Goal: Task Accomplishment & Management: Complete application form

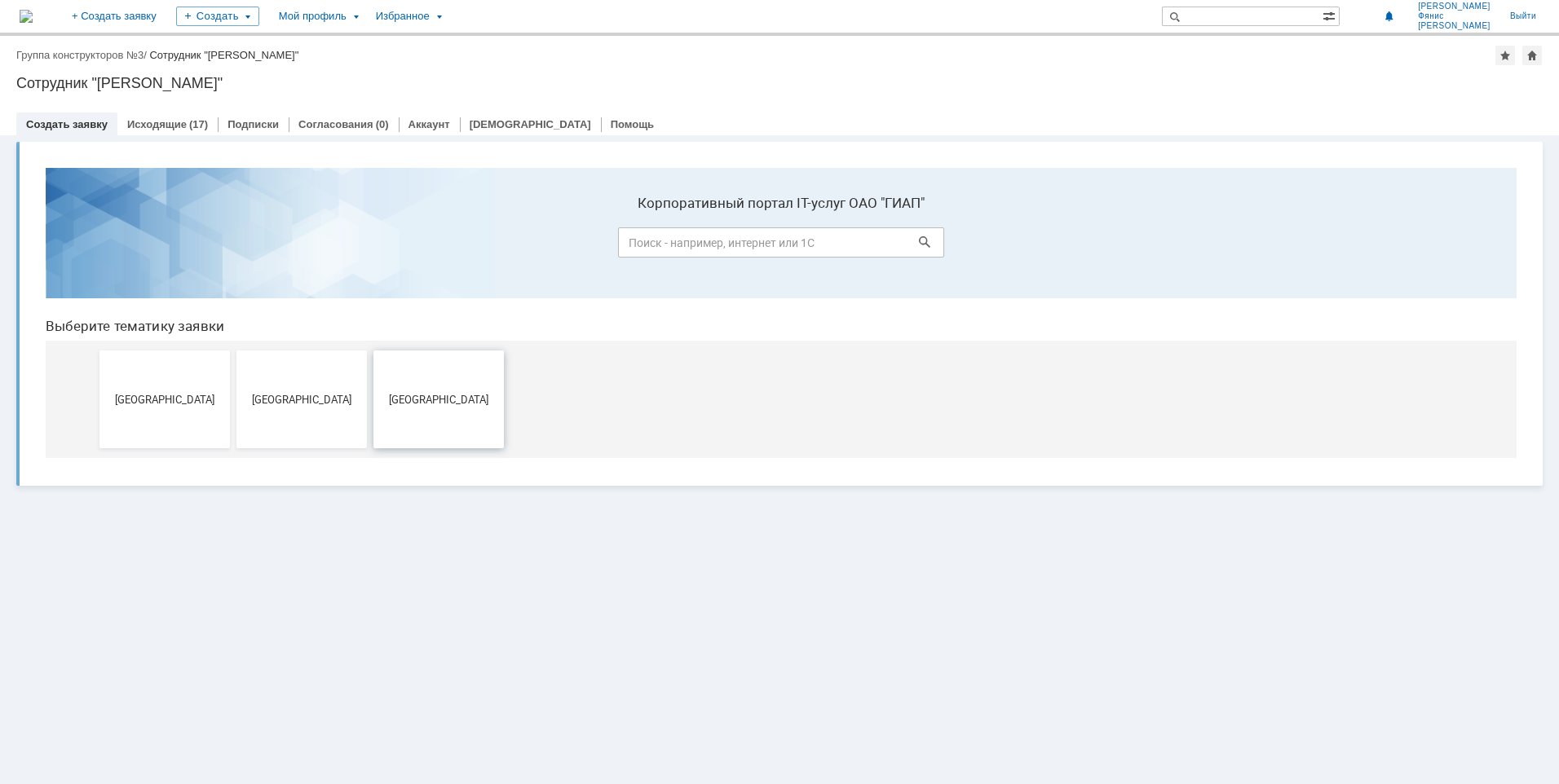
click at [465, 421] on button "[GEOGRAPHIC_DATA]" at bounding box center [438, 399] width 130 height 98
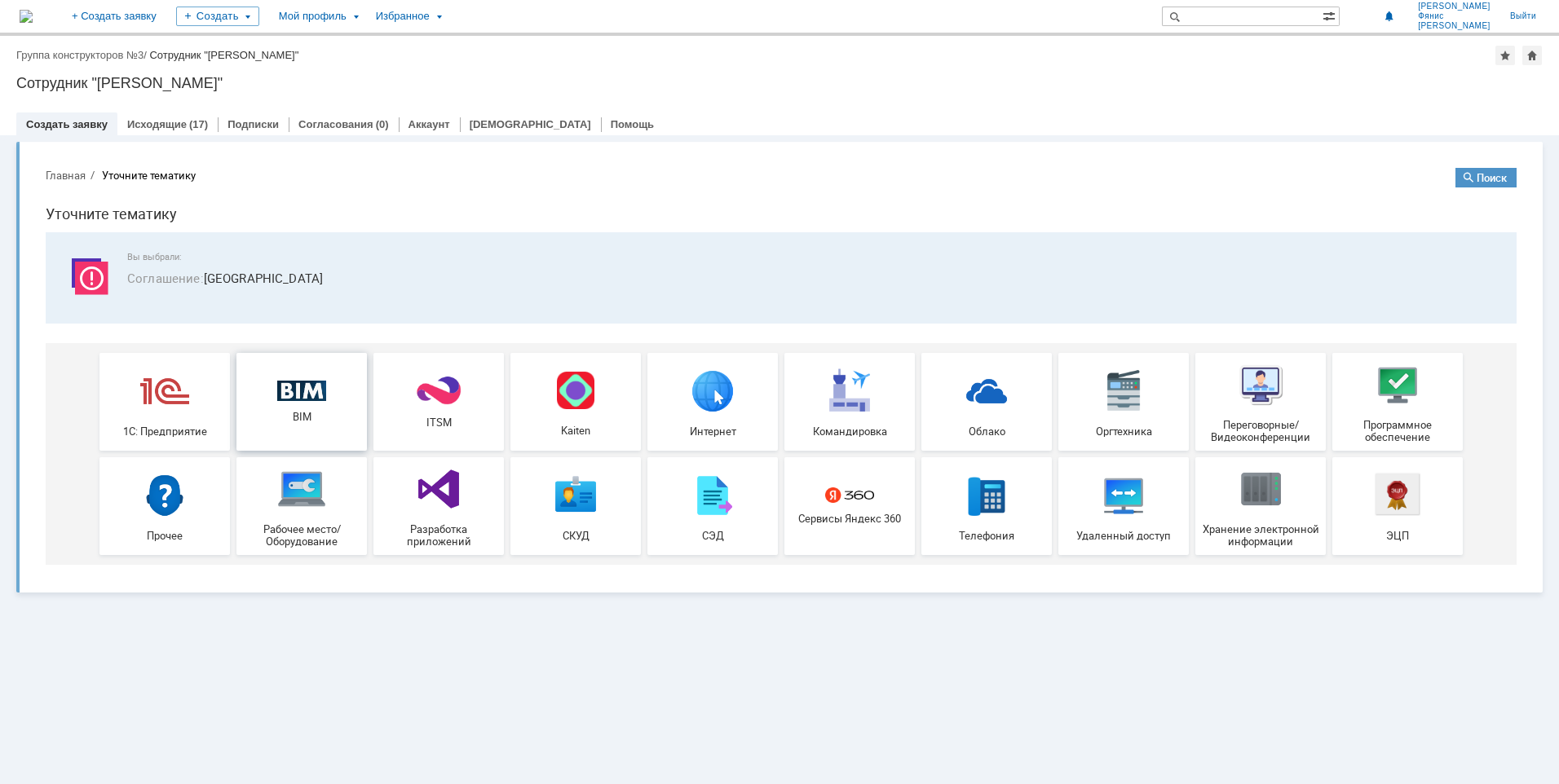
click at [324, 425] on link "BIM" at bounding box center [301, 401] width 130 height 98
click at [167, 117] on div "Исходящие (17)" at bounding box center [167, 124] width 100 height 23
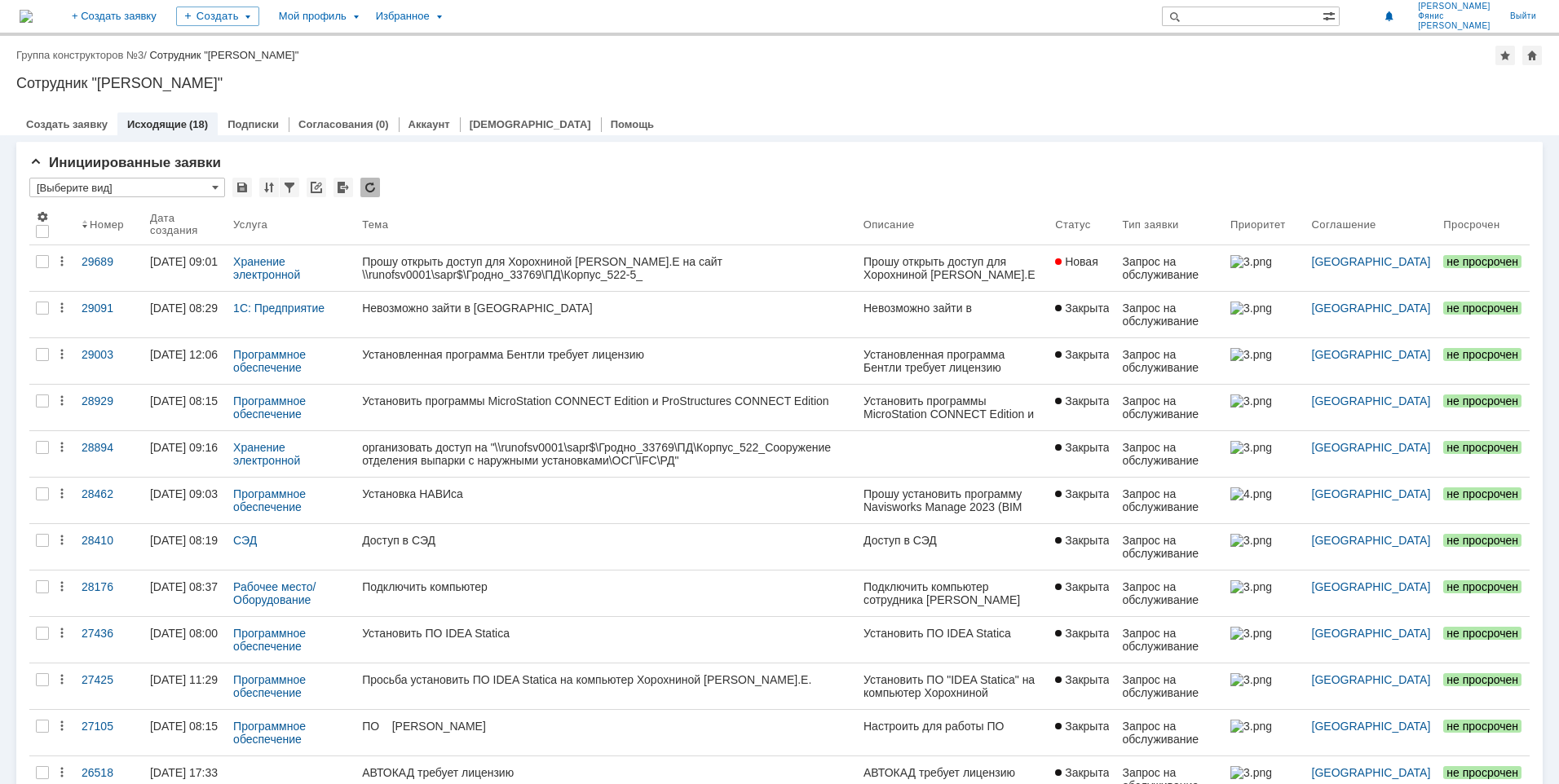
click at [1372, 257] on link "[GEOGRAPHIC_DATA]" at bounding box center [1371, 261] width 119 height 13
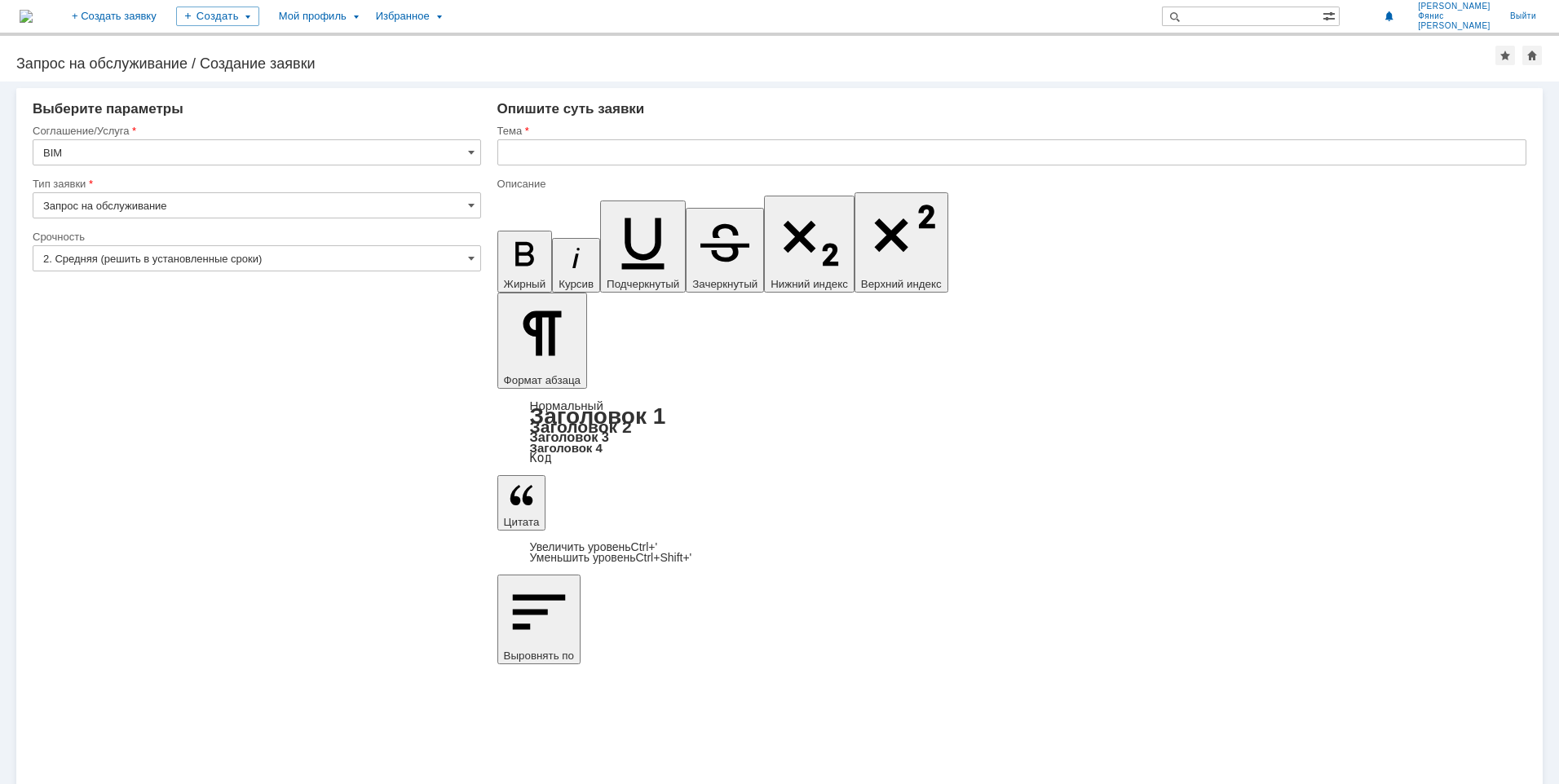
click at [470, 219] on div at bounding box center [257, 224] width 448 height 11
click at [469, 211] on span at bounding box center [471, 206] width 7 height 13
click at [471, 205] on span at bounding box center [471, 206] width 7 height 13
click at [472, 151] on span at bounding box center [471, 153] width 7 height 13
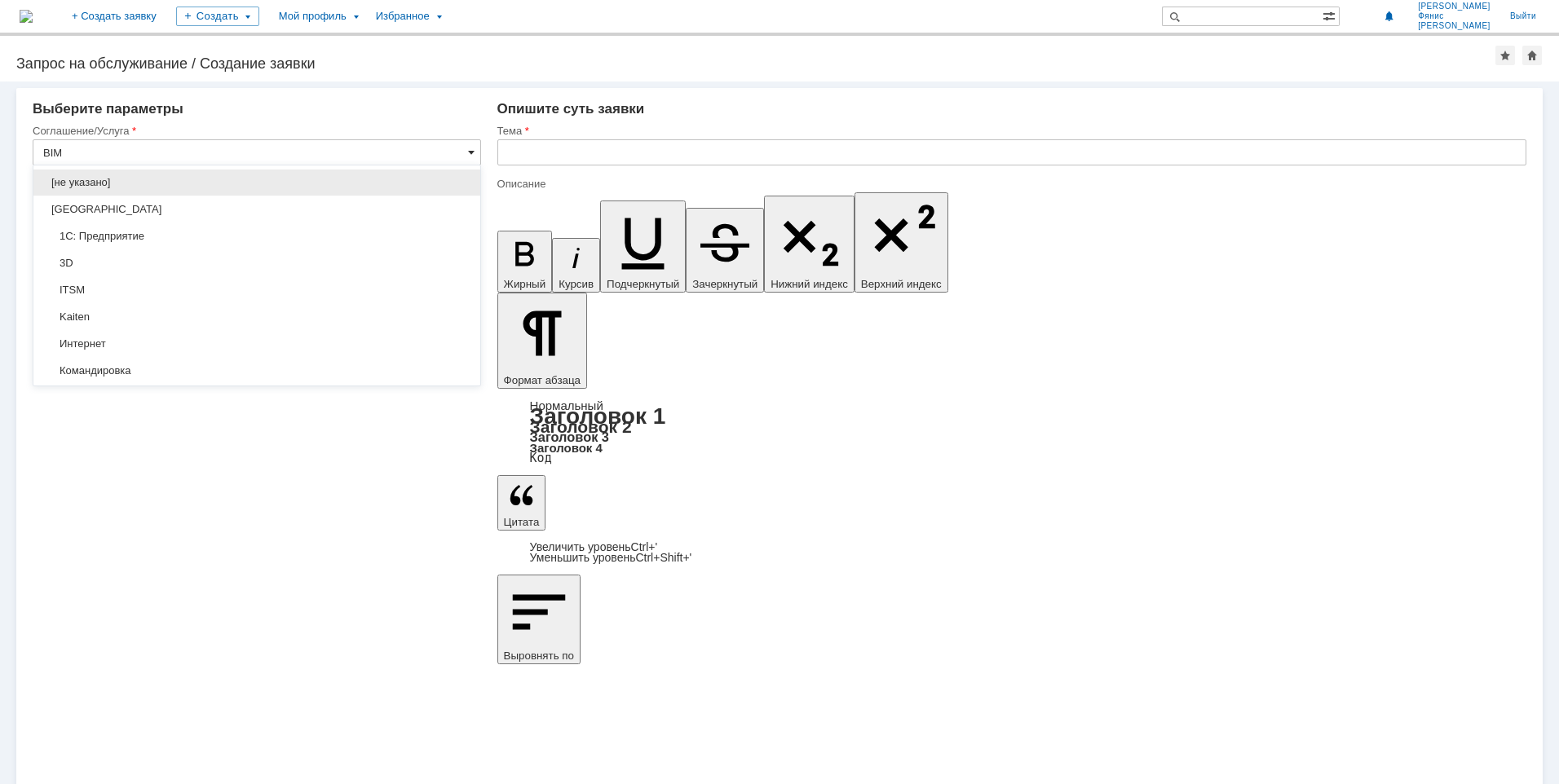
type input "Запрос на обслуживание"
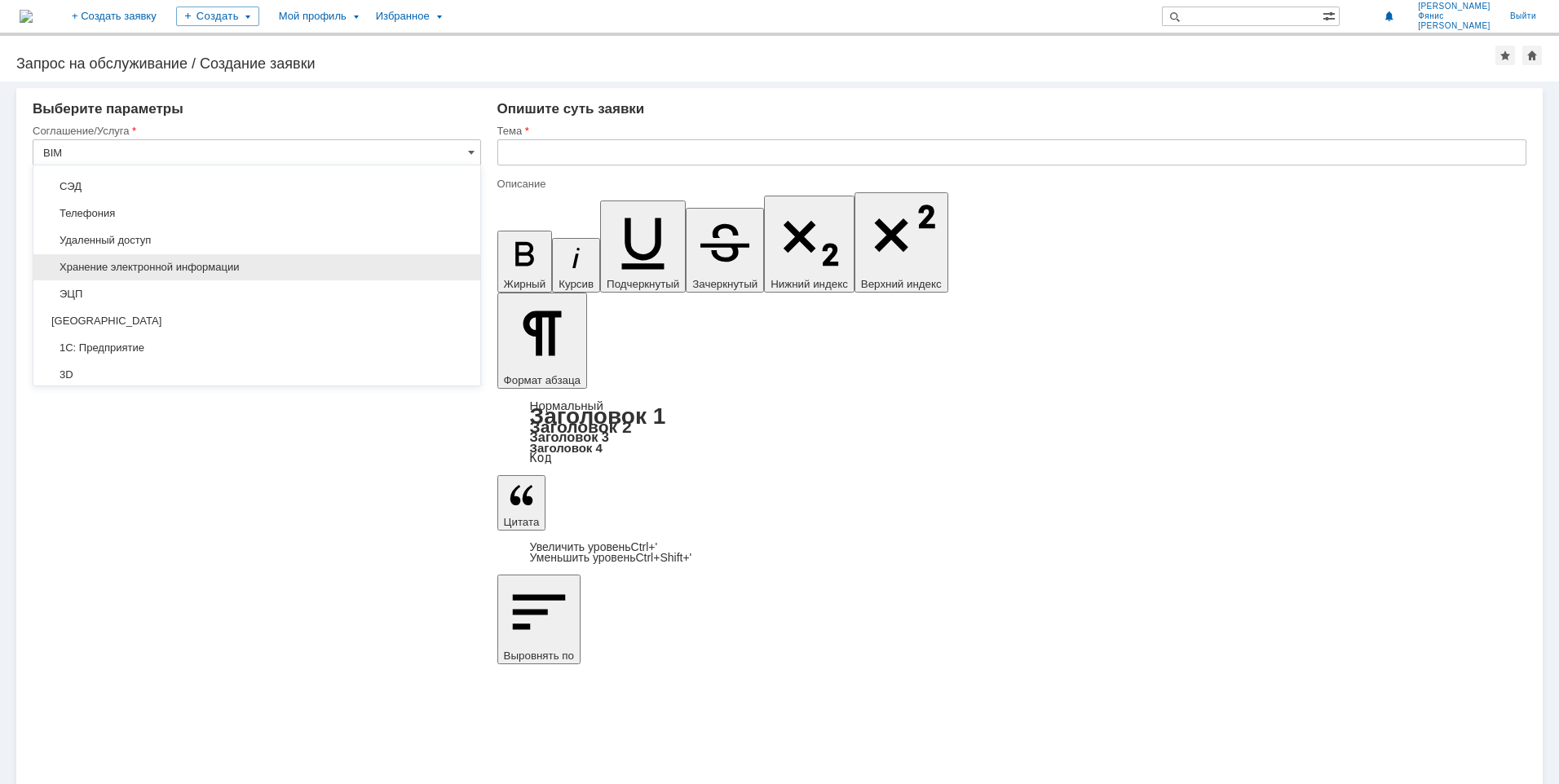
scroll to position [478, 0]
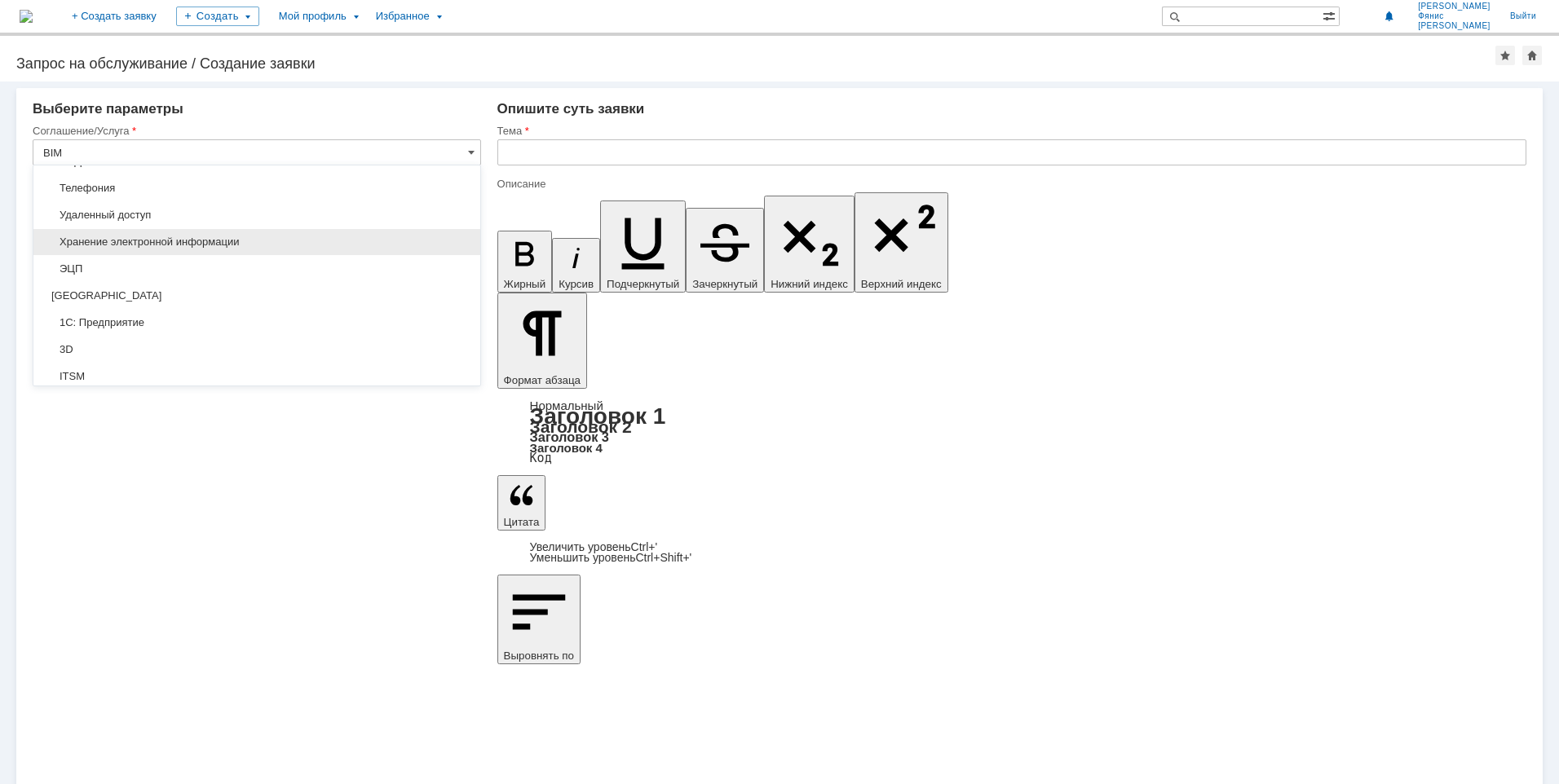
click at [382, 243] on span "Хранение электронной информации" at bounding box center [256, 242] width 427 height 13
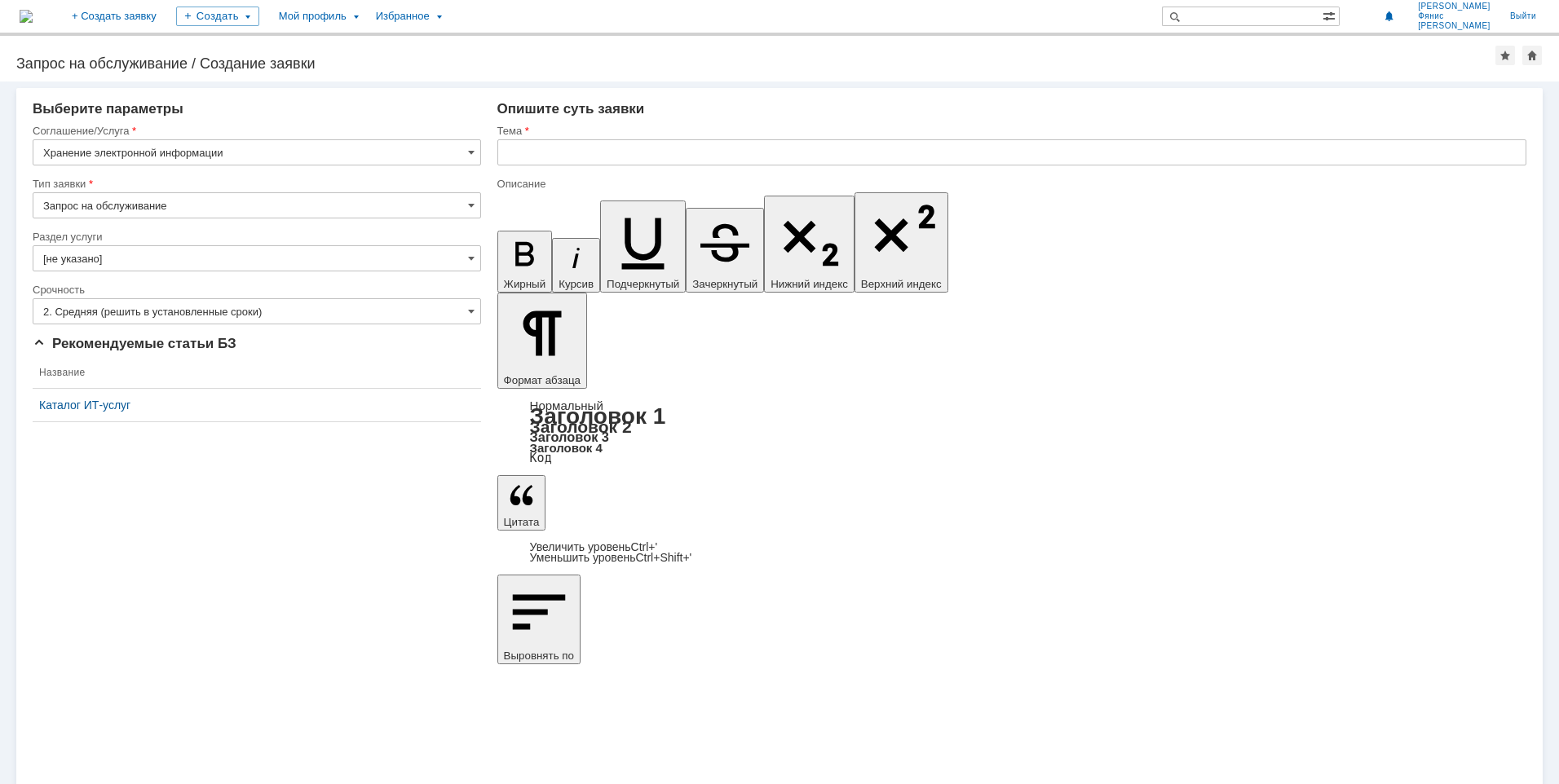
type input "Хранение электронной информации"
click at [470, 259] on span at bounding box center [471, 259] width 7 height 13
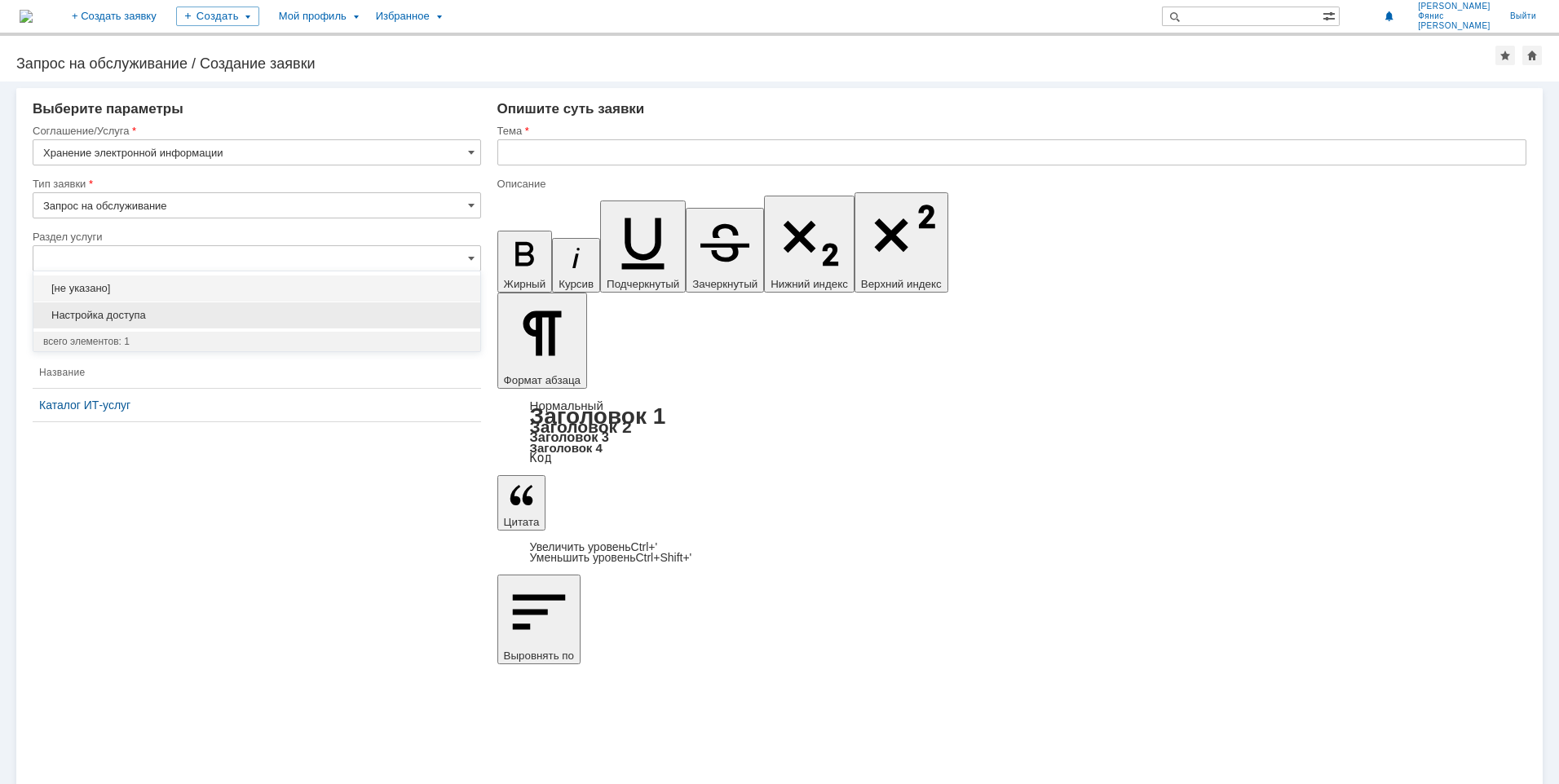
click at [252, 319] on span "Настройка доступа" at bounding box center [256, 315] width 427 height 13
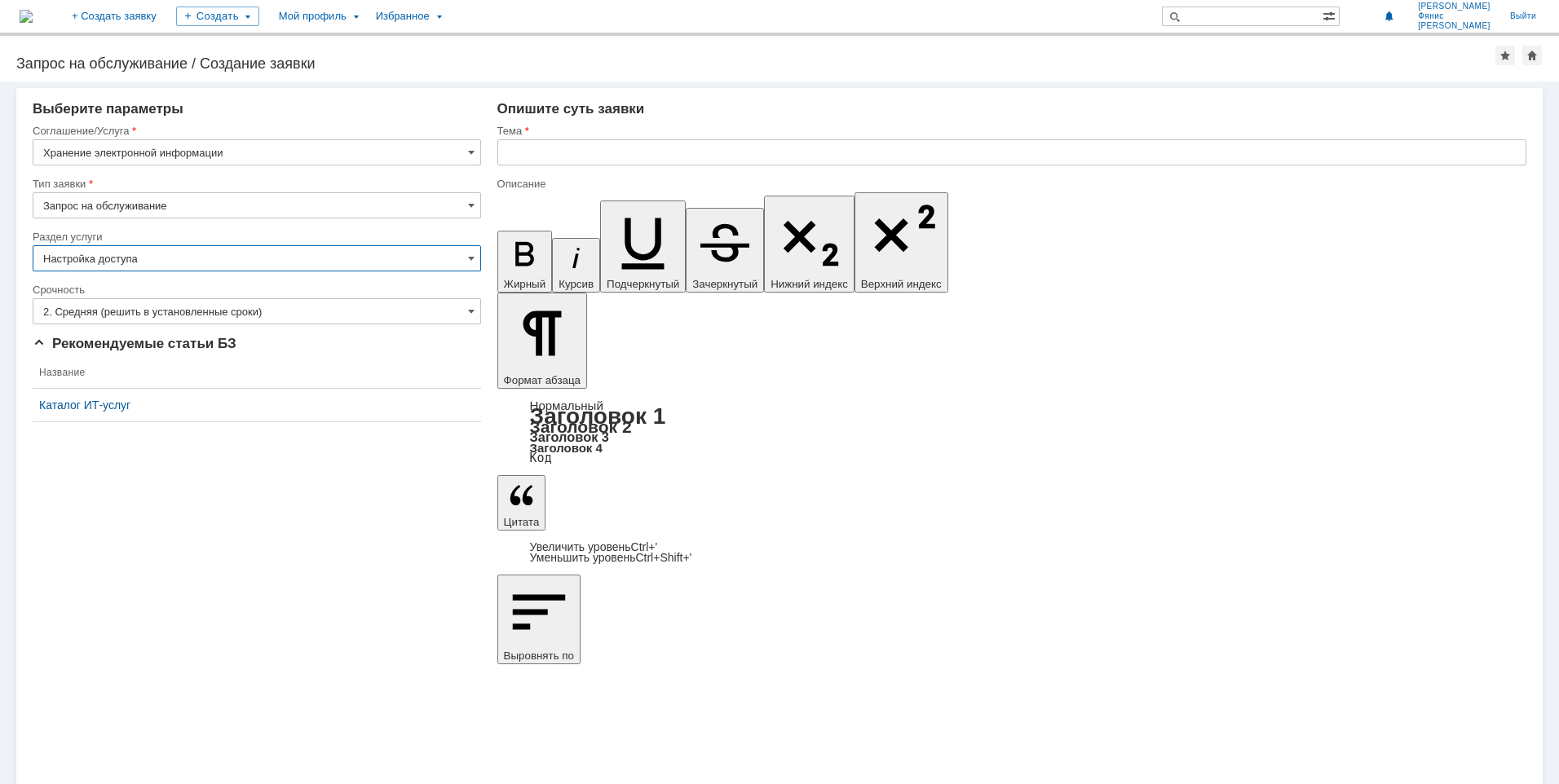
type input "Настройка доступа"
click at [547, 149] on input "text" at bounding box center [1012, 153] width 1029 height 26
type input "L"
click at [575, 152] on input "text" at bounding box center [1012, 153] width 1029 height 26
type input "g"
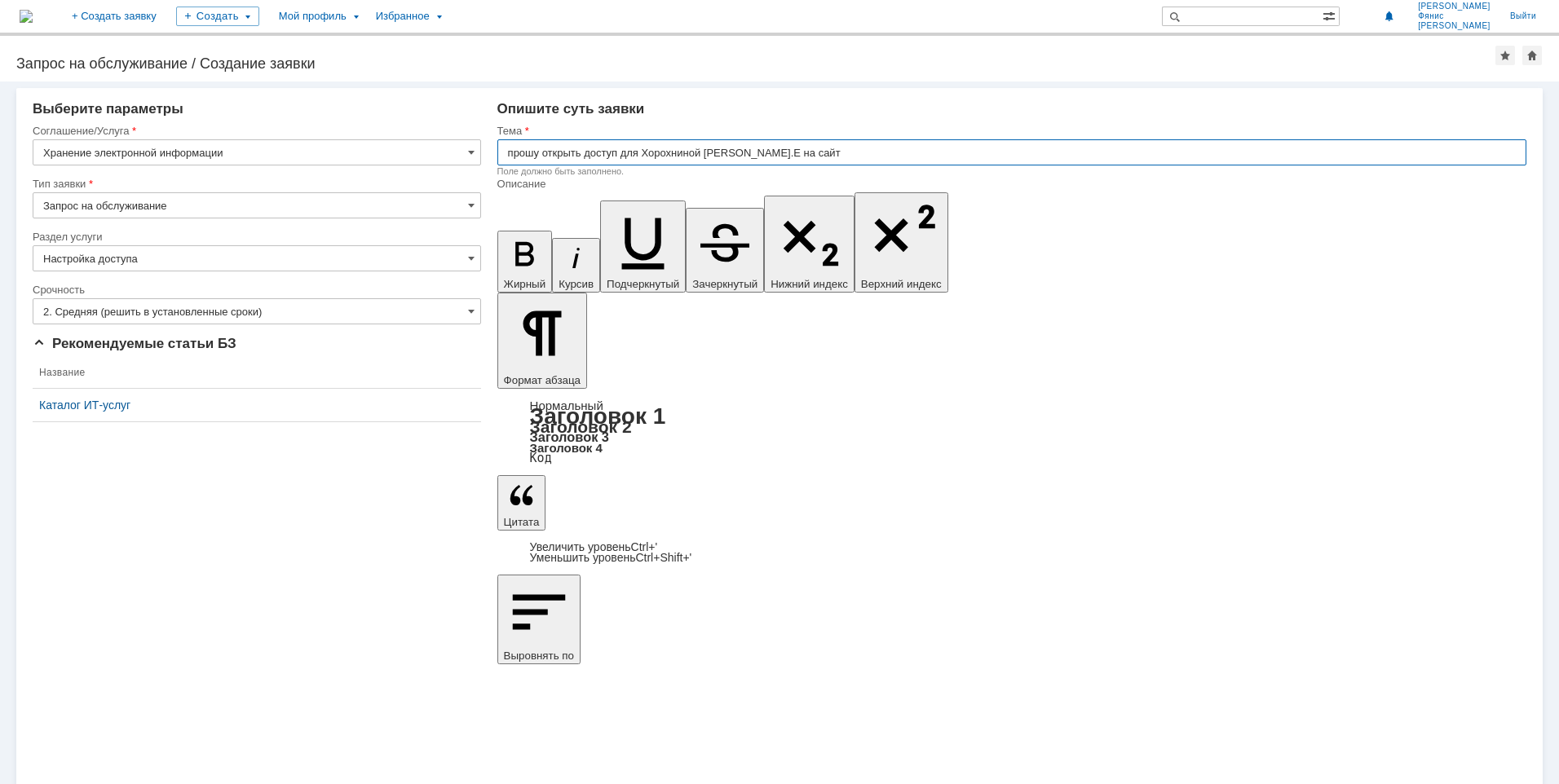
paste input "\\runofsv0001\sapr$\Гродно_33769\ПД\Корпус_522-5_"
drag, startPoint x: 504, startPoint y: 155, endPoint x: 525, endPoint y: 171, distance: 26.4
click at [533, 157] on input "прошу открыть доступ для Хорохниной [PERSON_NAME].Е на сайт \\runofsv0001\sapr$…" at bounding box center [1012, 153] width 1029 height 26
click at [506, 156] on input "прошу открыть доступ для Хорохниной [PERSON_NAME].Е на сайт \\runofsv0001\sapr$…" at bounding box center [1012, 153] width 1029 height 26
drag, startPoint x: 511, startPoint y: 153, endPoint x: 1085, endPoint y: 175, distance: 574.4
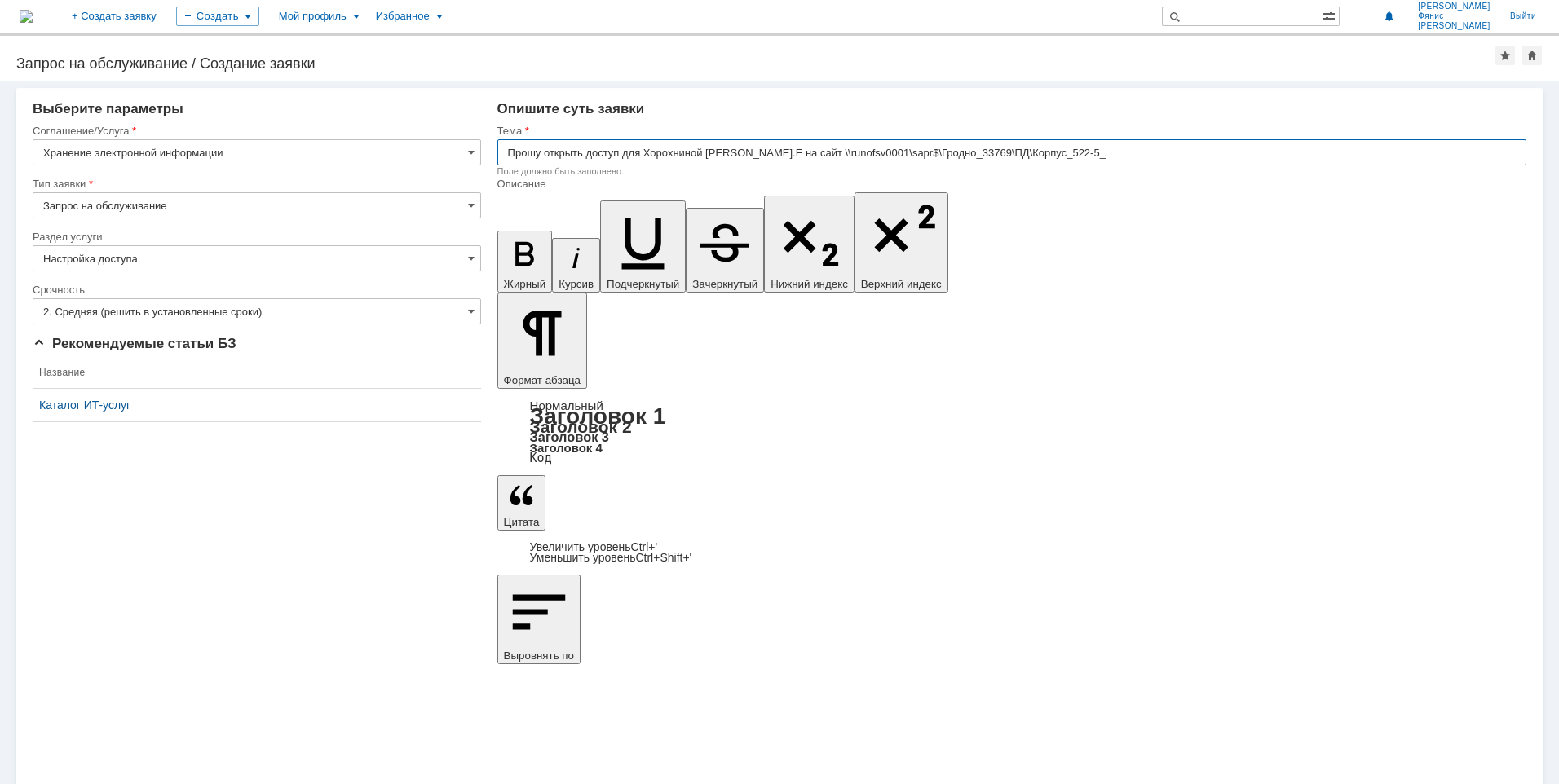
click at [1085, 175] on div "Тема Прошу открыть доступ для Хорохниной [PERSON_NAME].Е на сайт \\runofsv0001\…" at bounding box center [1012, 150] width 1029 height 53
type input "Прошу открыть доступ для Хорохниной [PERSON_NAME].Е на сайт \\runofsv0001\sapr$…"
drag, startPoint x: 768, startPoint y: 154, endPoint x: 889, endPoint y: 103, distance: 131.3
click at [889, 103] on div "Опишите суть заявки" at bounding box center [1012, 110] width 1029 height 17
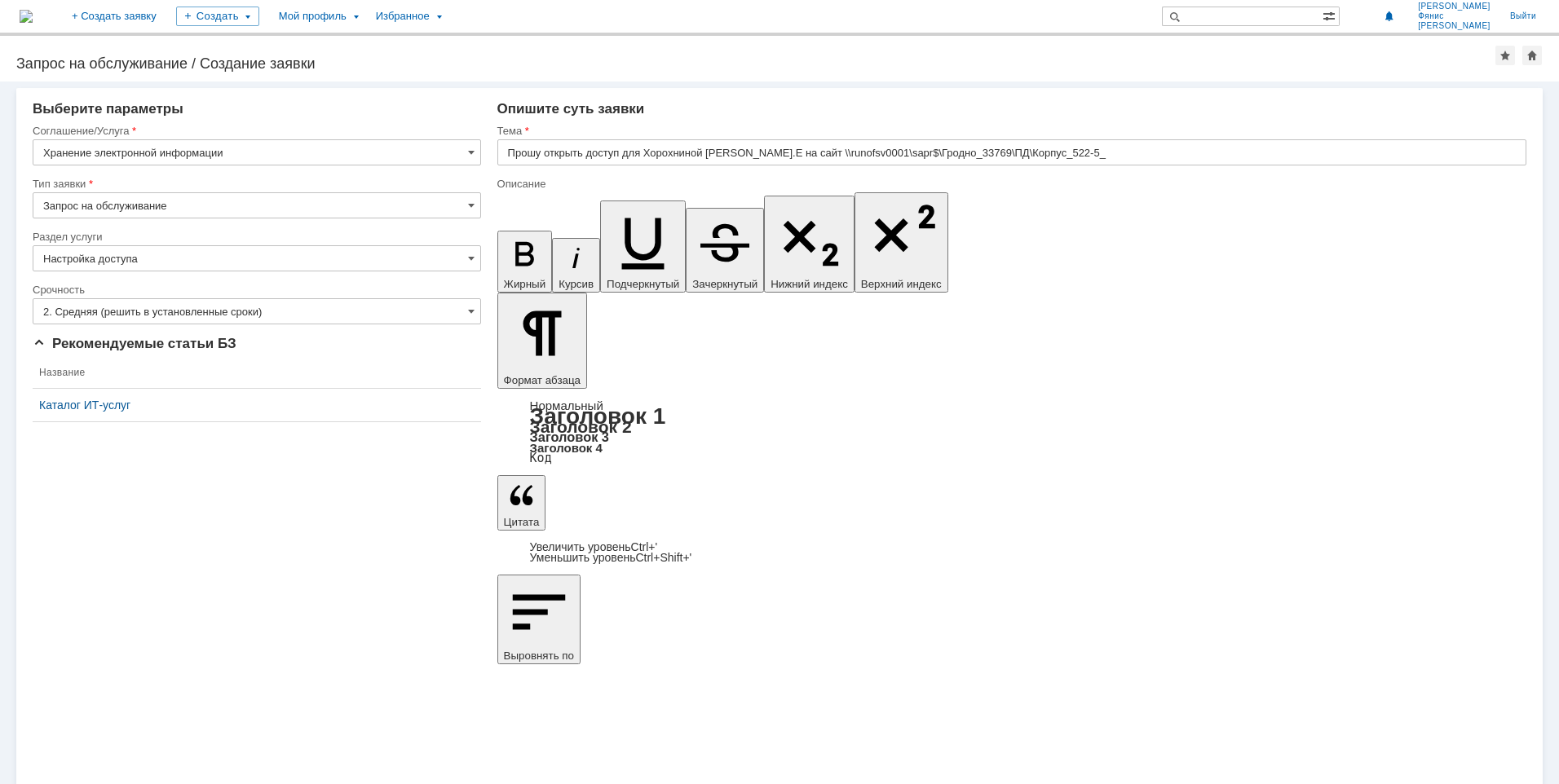
scroll to position [1504, 6]
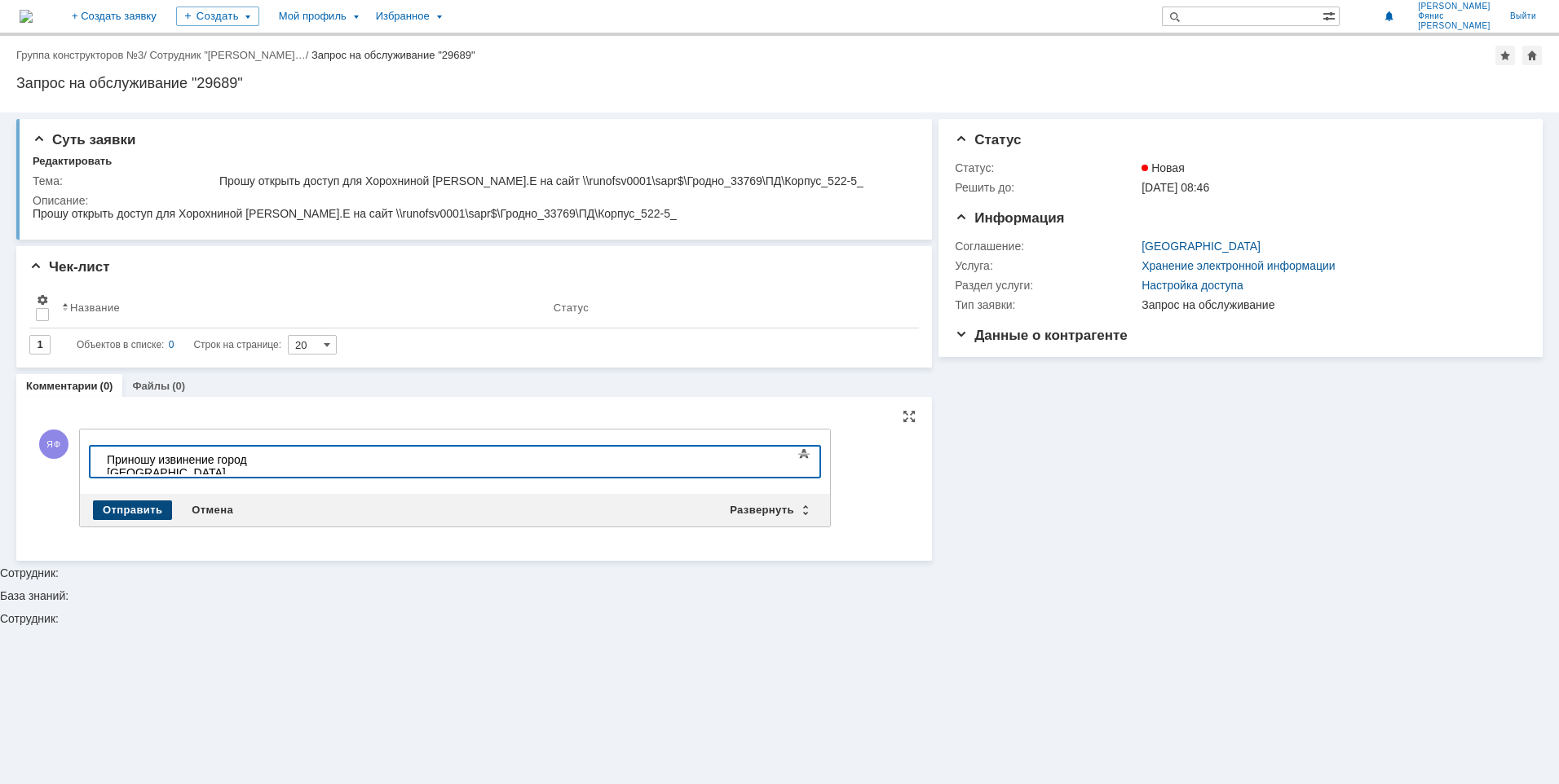
click at [145, 507] on div "Отправить" at bounding box center [132, 510] width 79 height 20
